Goal: Transaction & Acquisition: Purchase product/service

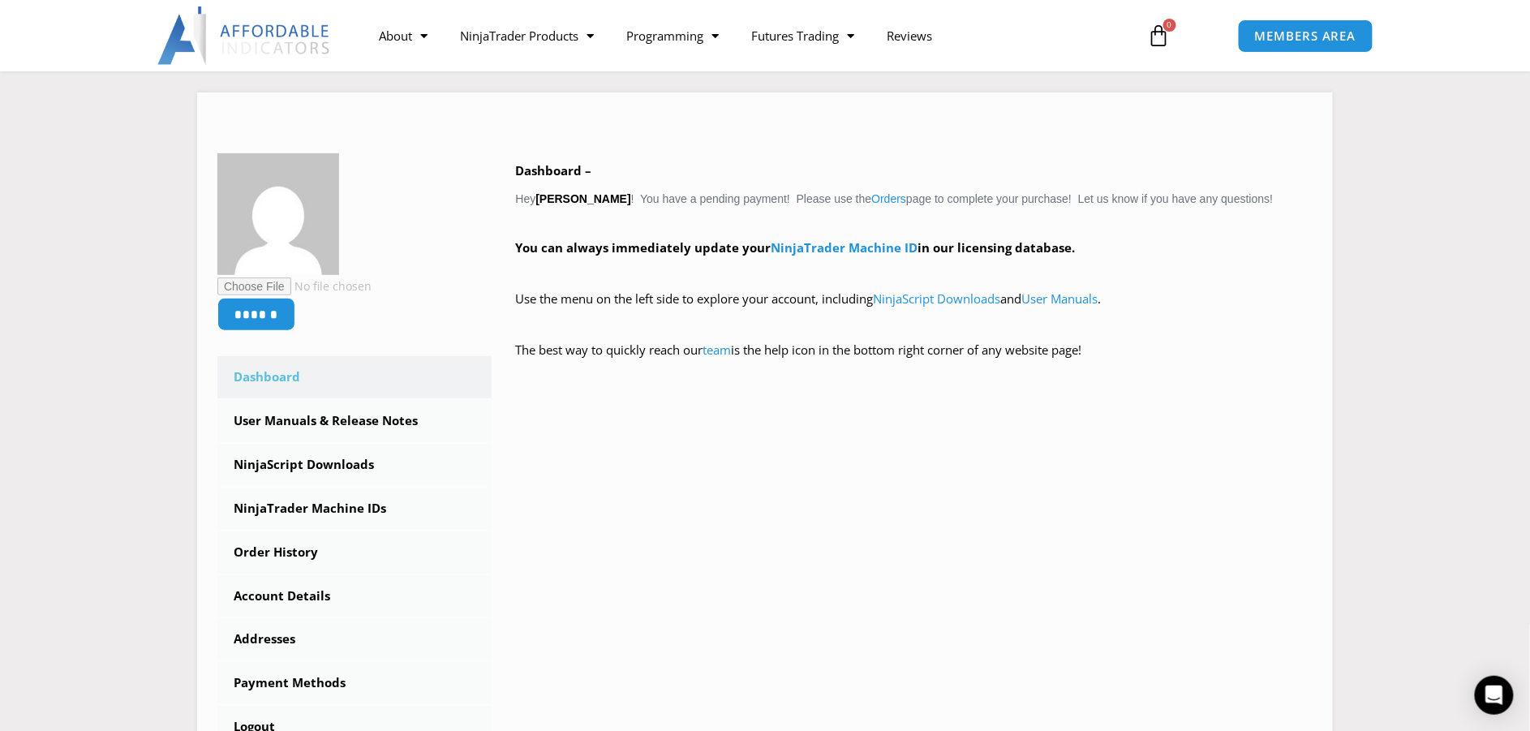
scroll to position [191, 0]
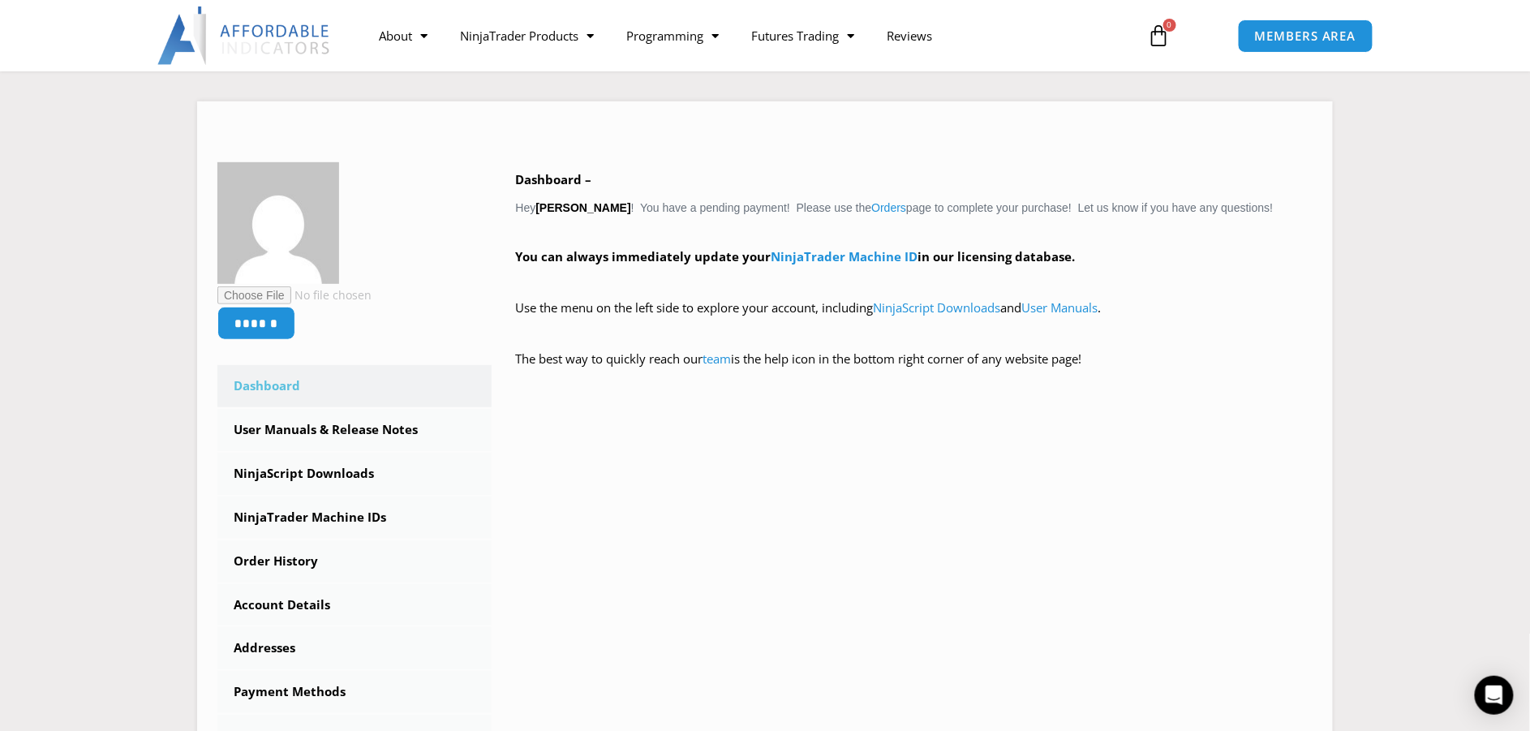
drag, startPoint x: 1529, startPoint y: 183, endPoint x: 1537, endPoint y: 191, distance: 10.3
click at [1494, 240] on section "Home / Members Area Affordable Indicators, Inc. Account Members Area ****** Das…" at bounding box center [765, 377] width 1530 height 849
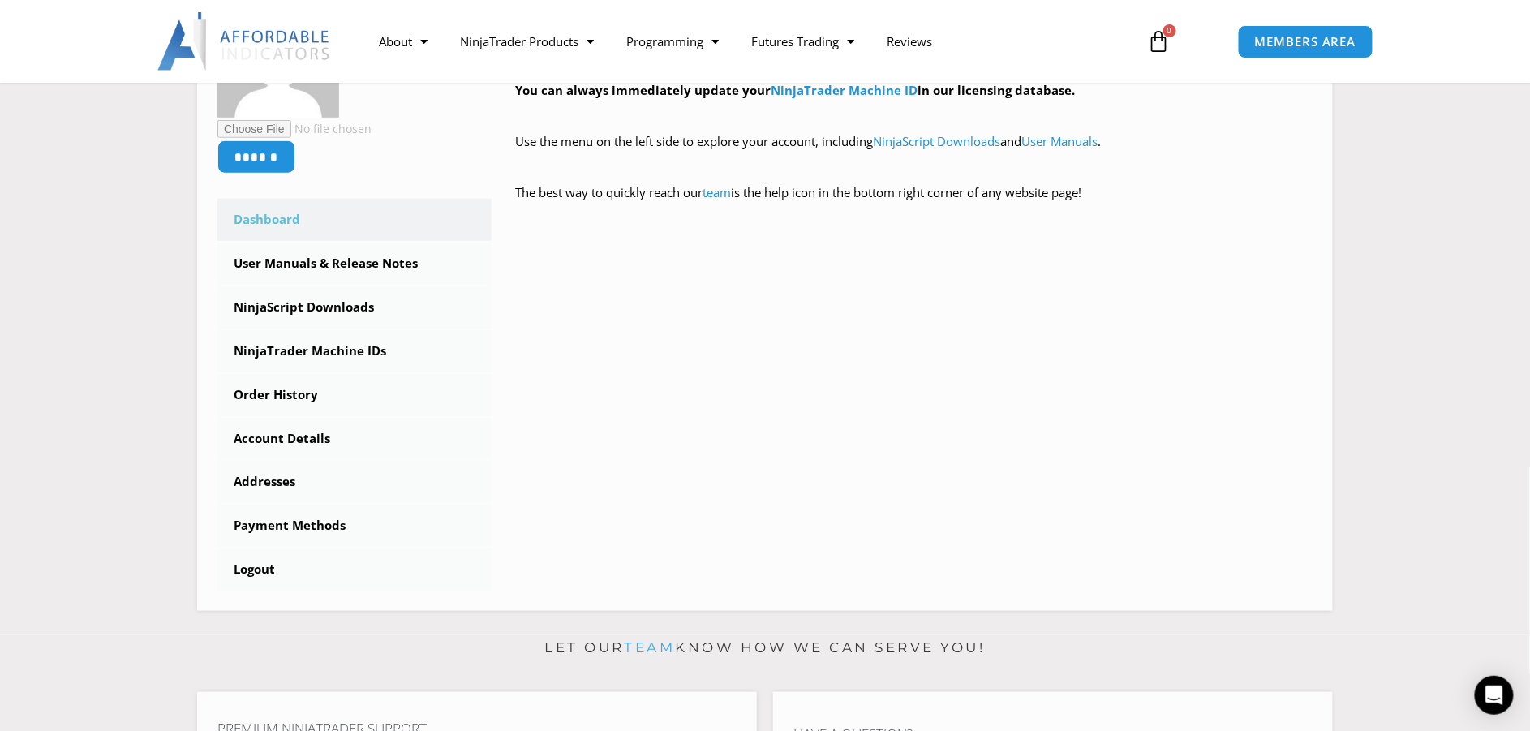
scroll to position [359, 0]
click at [260, 389] on link "Order History" at bounding box center [354, 393] width 274 height 42
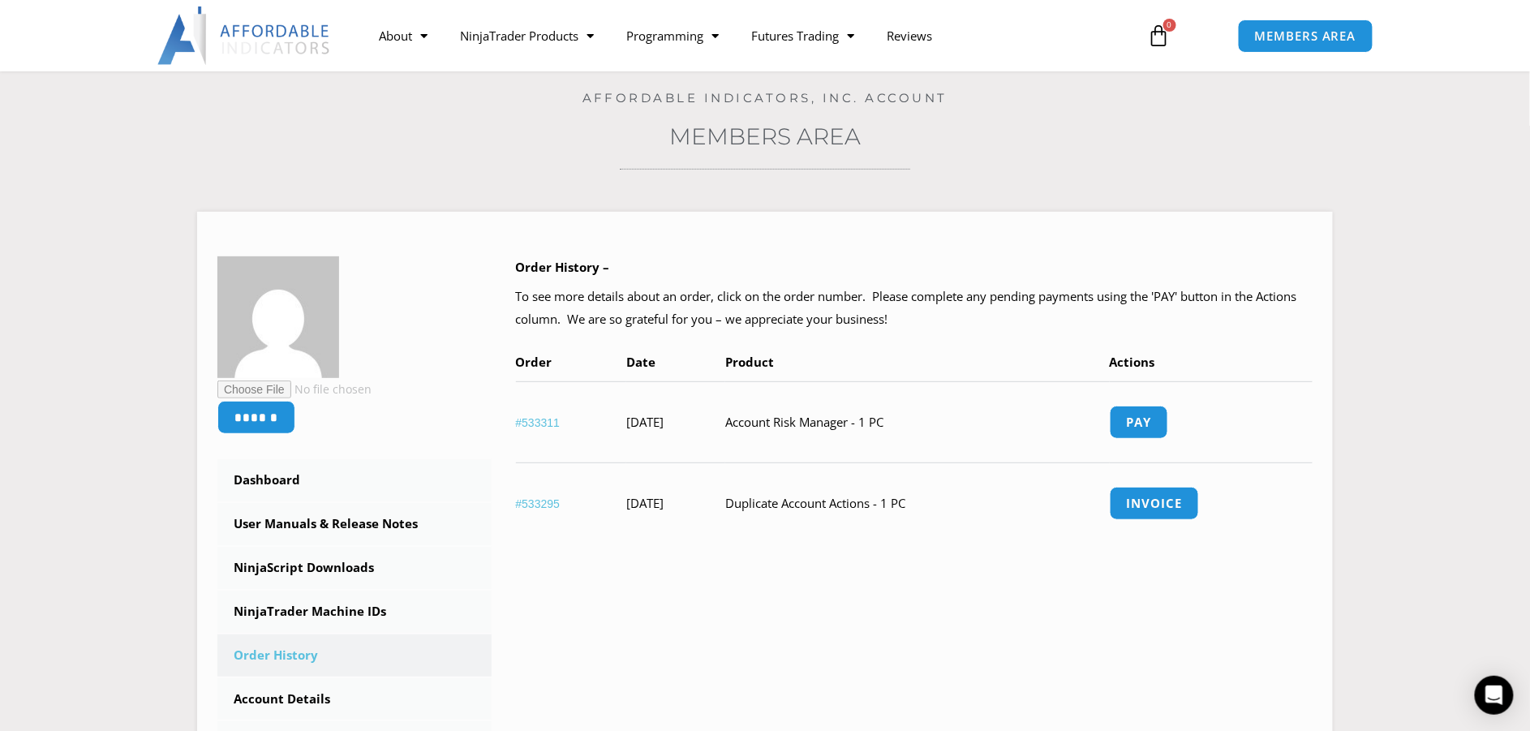
scroll to position [174, 0]
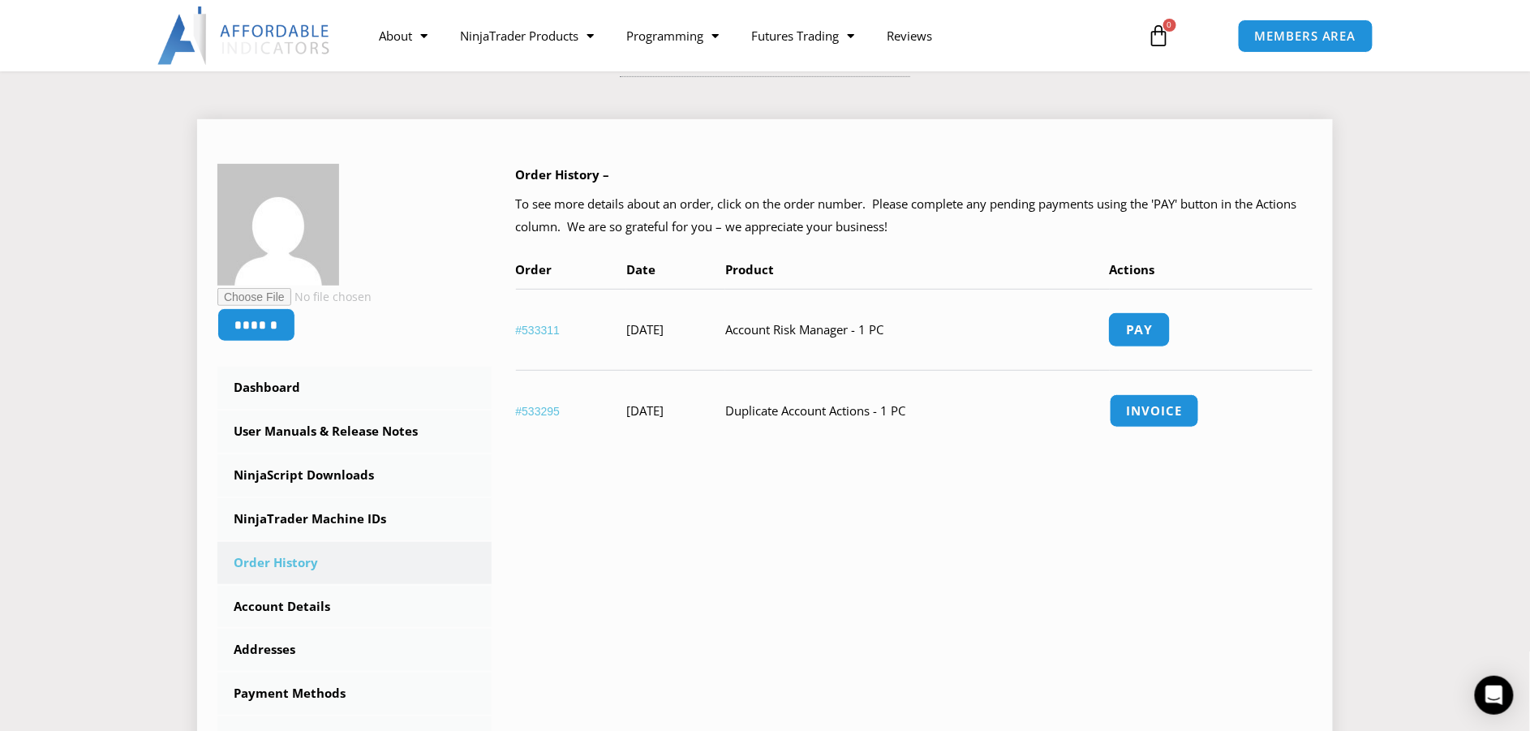
click at [1170, 327] on link "Pay" at bounding box center [1139, 329] width 62 height 35
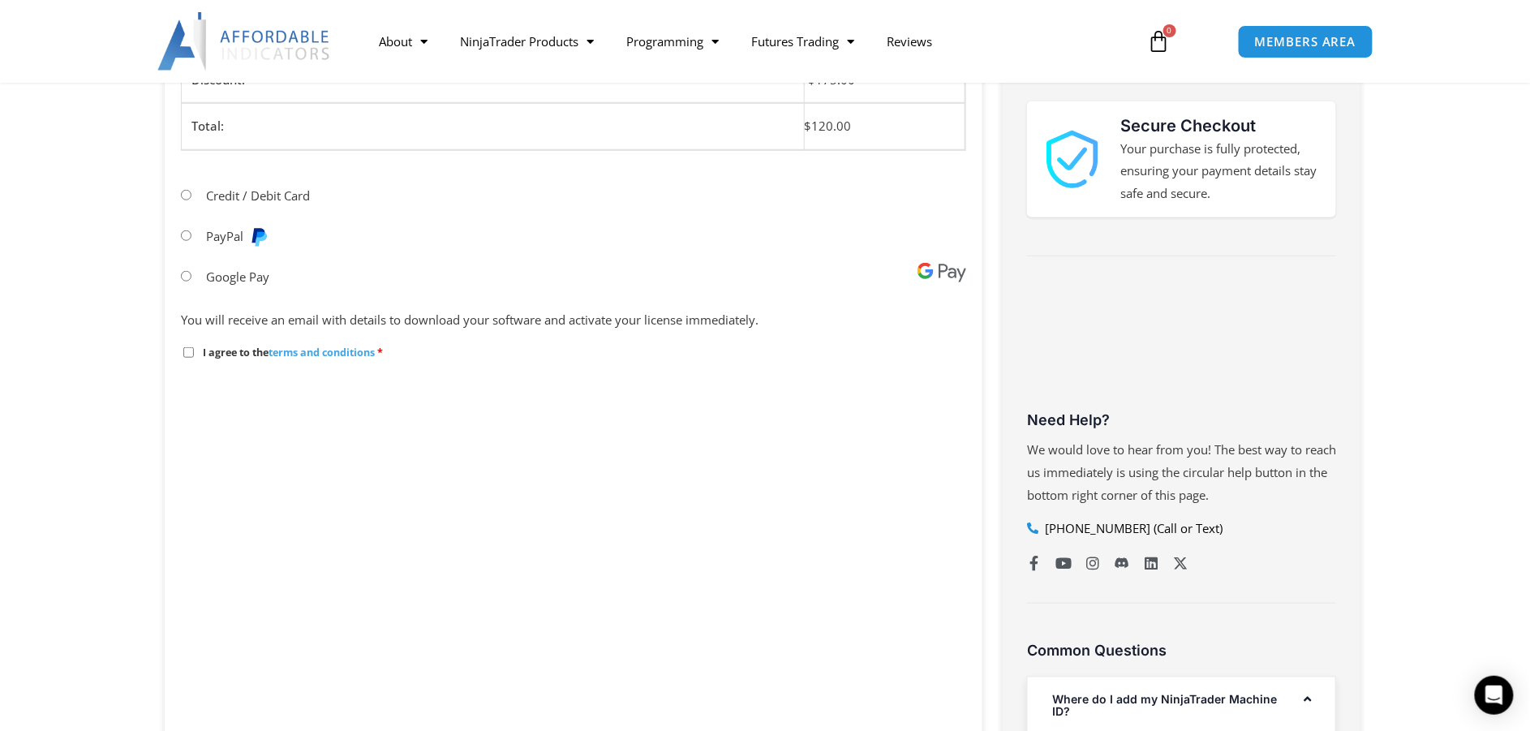
scroll to position [314, 0]
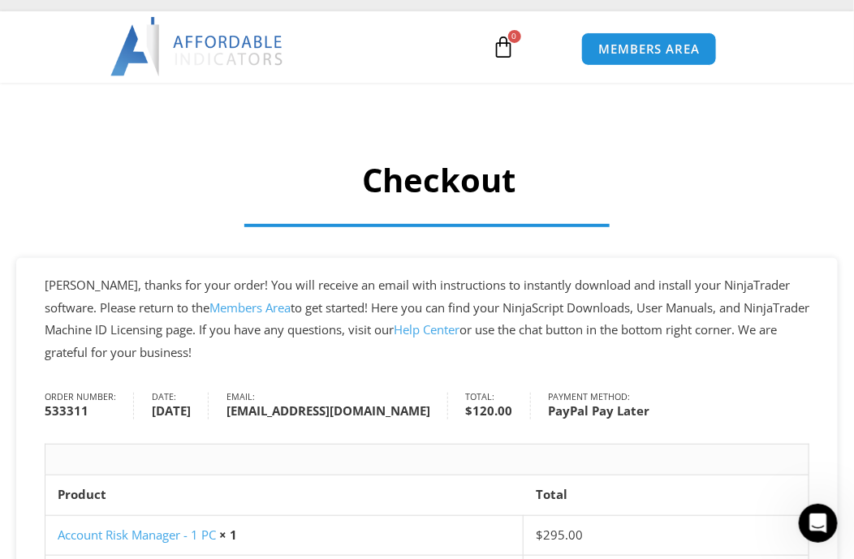
scroll to position [88, 0]
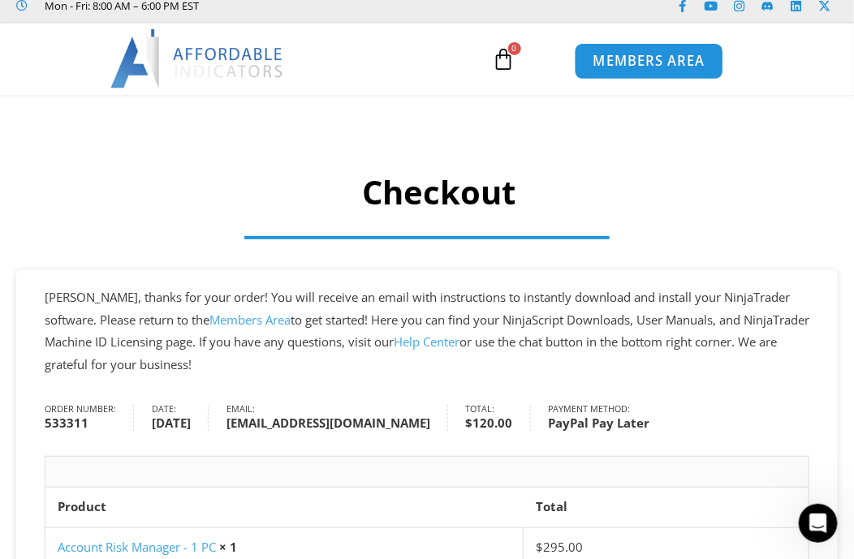
click at [663, 57] on span "MEMBERS AREA" at bounding box center [648, 61] width 111 height 14
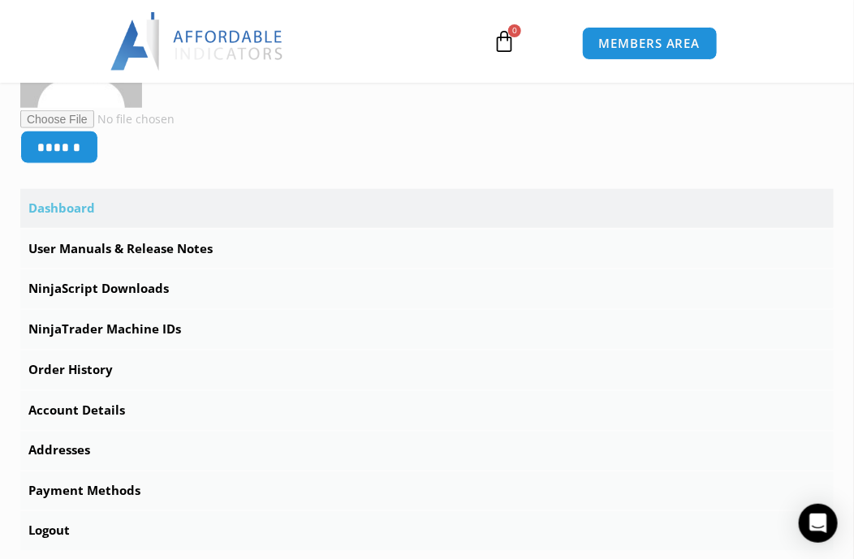
scroll to position [514, 0]
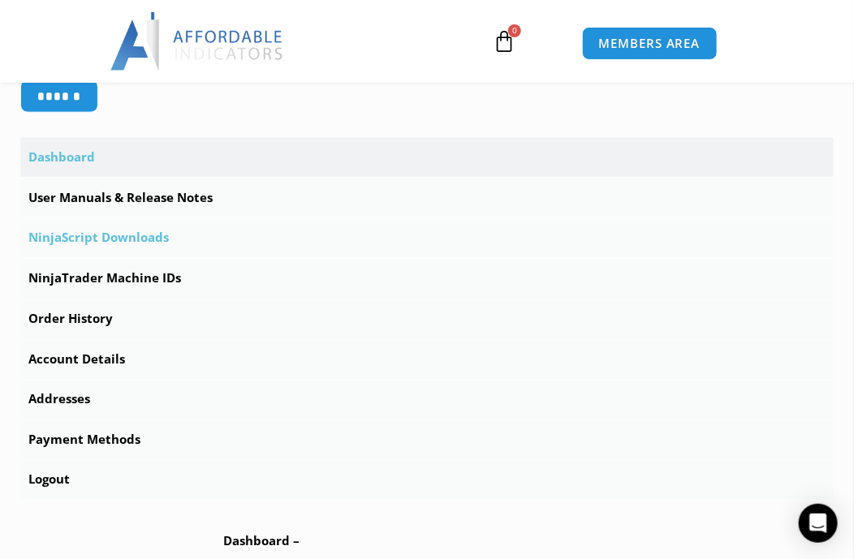
click at [127, 243] on link "NinjaScript Downloads" at bounding box center [426, 237] width 813 height 39
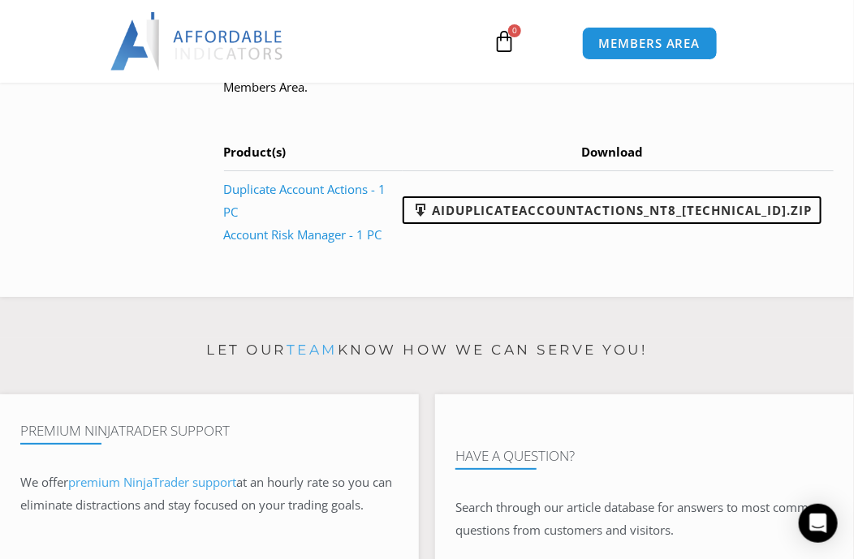
scroll to position [1630, 0]
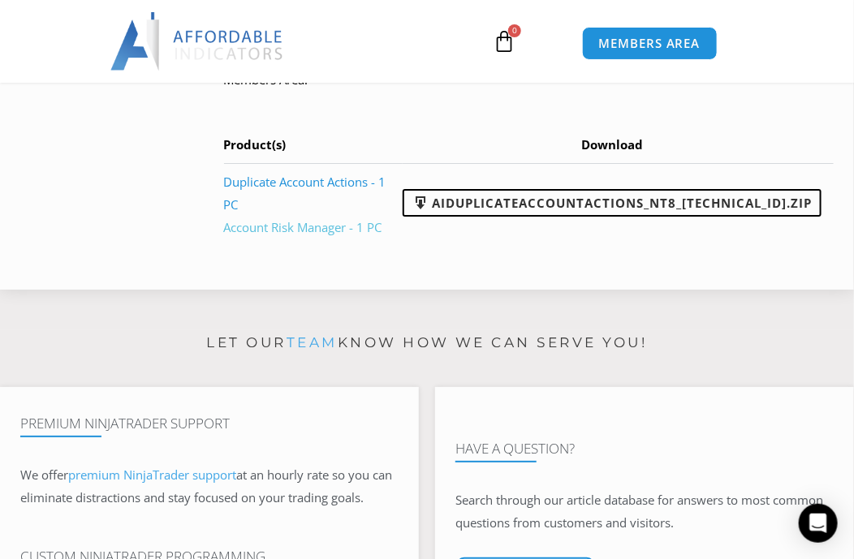
click at [318, 219] on link "Account Risk Manager - 1 PC" at bounding box center [303, 227] width 158 height 16
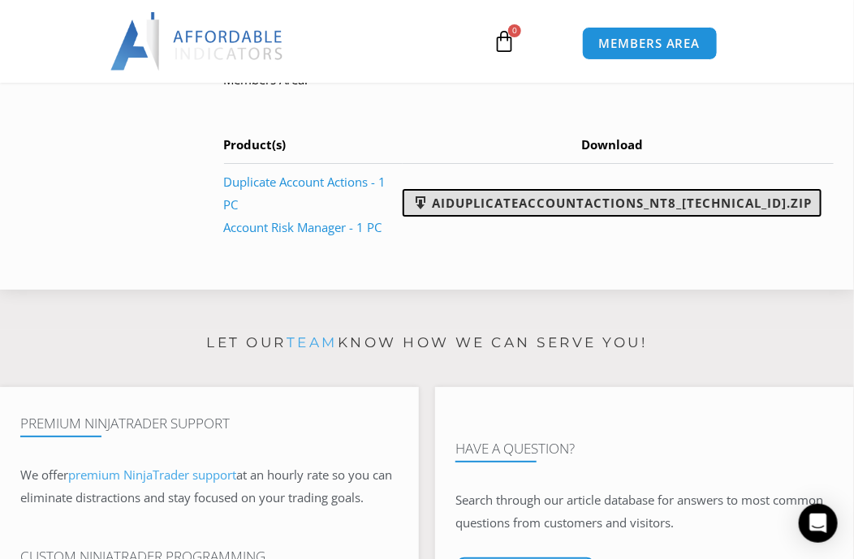
click at [594, 202] on link "AIDuplicateAccountActions_NT8_[TECHNICAL_ID].zip" at bounding box center [611, 203] width 419 height 28
